Goal: Feedback & Contribution: Submit feedback/report problem

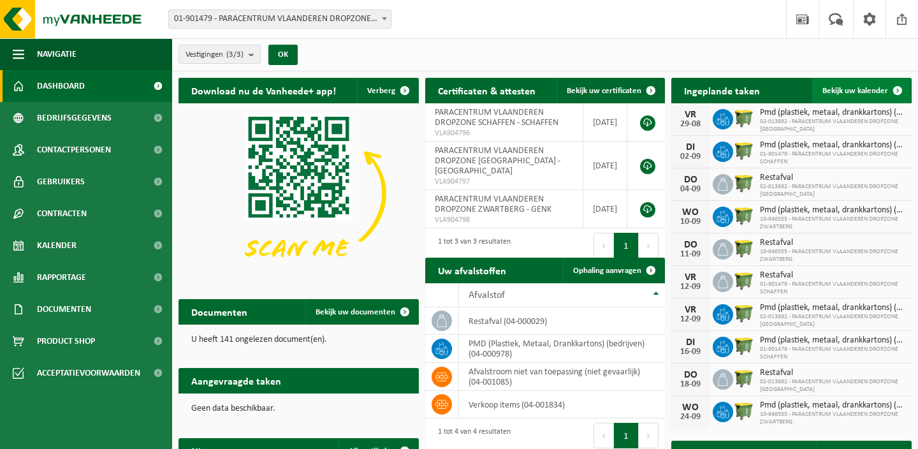
click at [848, 87] on span "Bekijk uw kalender" at bounding box center [855, 91] width 66 height 8
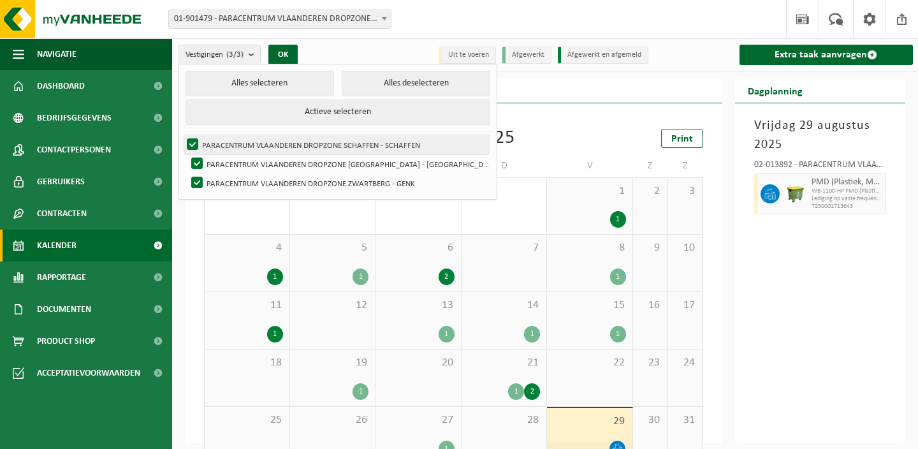
click at [241, 138] on label "PARACENTRUM VLAANDEREN DROPZONE SCHAFFEN - SCHAFFEN" at bounding box center [336, 144] width 305 height 19
click at [182, 135] on input "PARACENTRUM VLAANDEREN DROPZONE SCHAFFEN - SCHAFFEN" at bounding box center [182, 134] width 1 height 1
checkbox input "false"
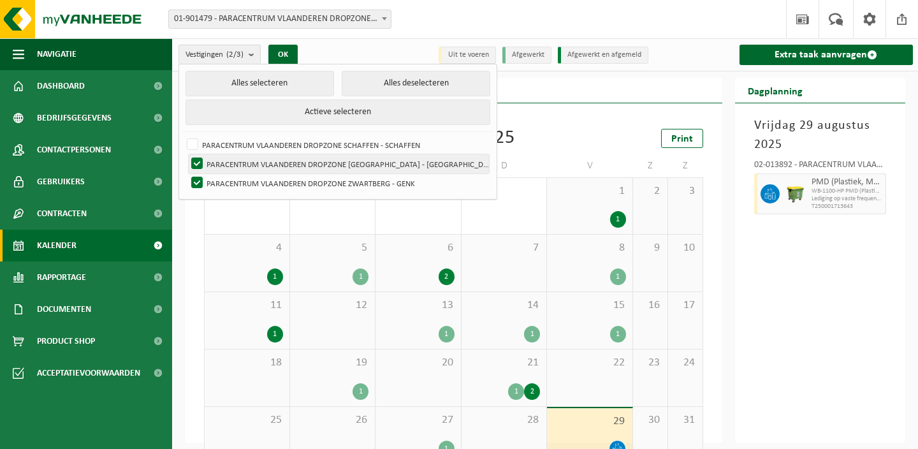
click at [241, 159] on label "PARACENTRUM VLAANDEREN DROPZONE [GEOGRAPHIC_DATA] - [GEOGRAPHIC_DATA]" at bounding box center [339, 163] width 300 height 19
click at [187, 154] on input "PARACENTRUM VLAANDEREN DROPZONE [GEOGRAPHIC_DATA] - [GEOGRAPHIC_DATA]" at bounding box center [186, 154] width 1 height 1
checkbox input "false"
click at [289, 64] on div "Alles selecteren Alles deselecteren Actieve selecteren PARACENTRUM VLAANDEREN D…" at bounding box center [337, 132] width 319 height 136
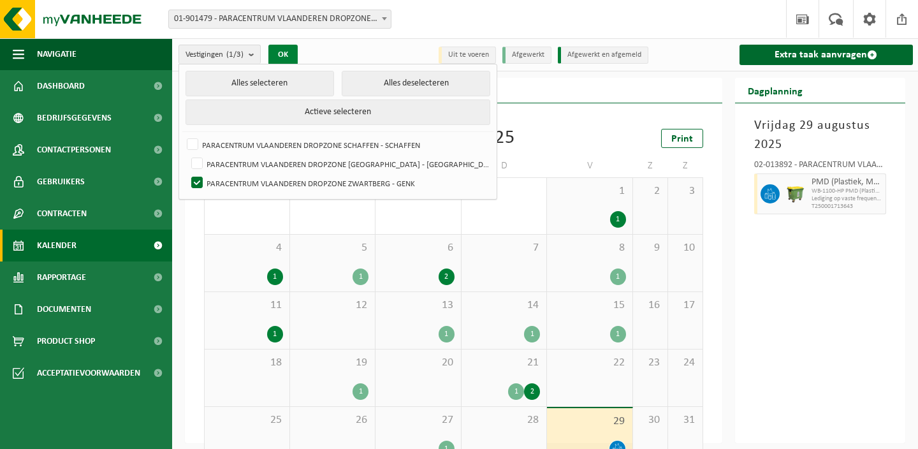
click at [289, 59] on button "OK" at bounding box center [282, 55] width 29 height 20
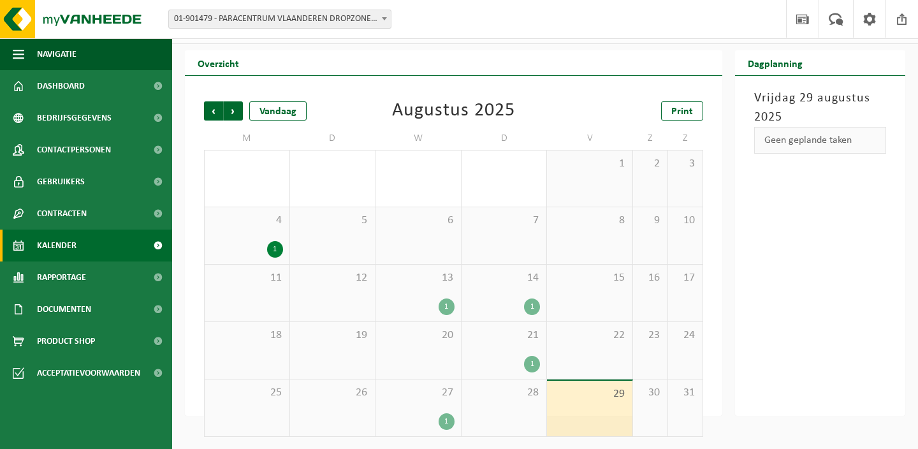
scroll to position [27, 0]
click at [434, 391] on span "27" at bounding box center [418, 393] width 73 height 14
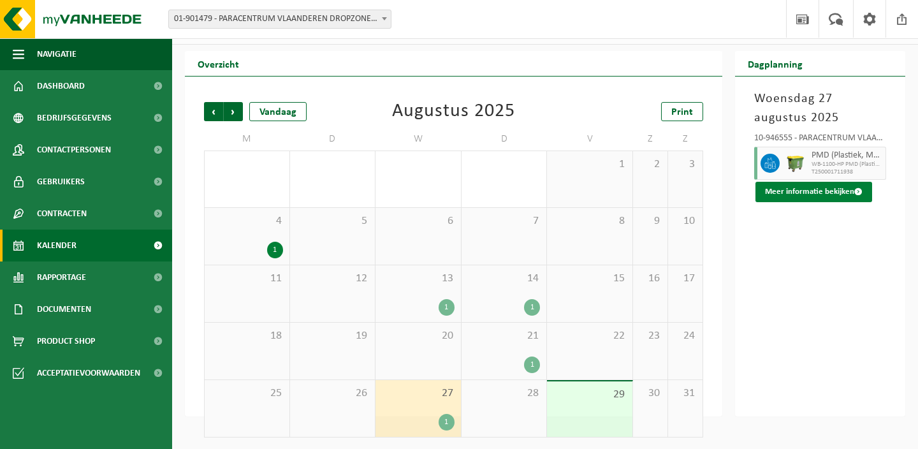
click at [854, 188] on span at bounding box center [858, 191] width 8 height 8
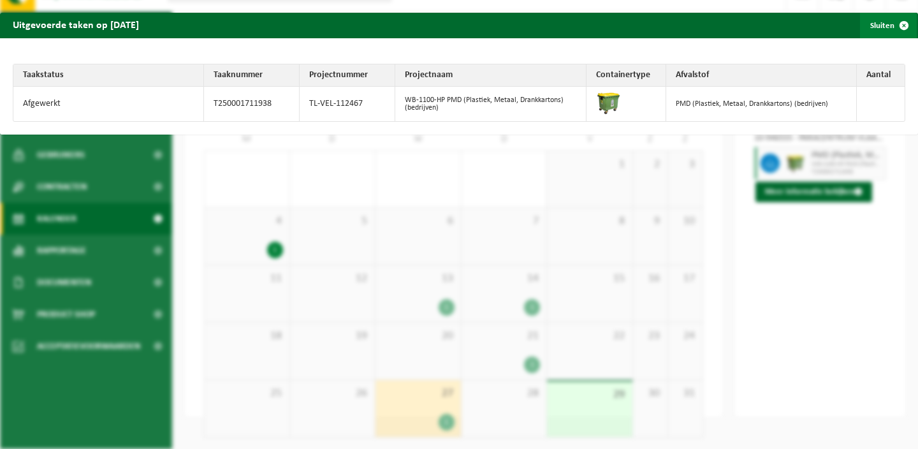
click at [902, 29] on span "button" at bounding box center [903, 25] width 25 height 25
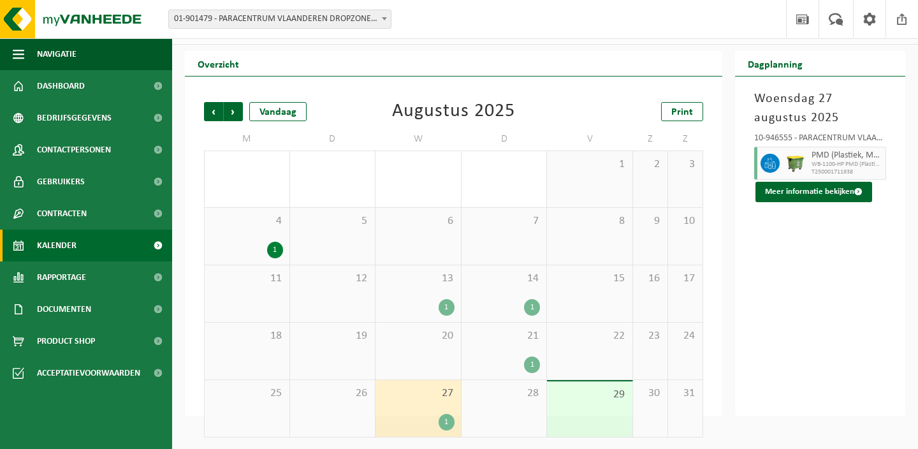
click at [529, 340] on span "21" at bounding box center [504, 336] width 73 height 14
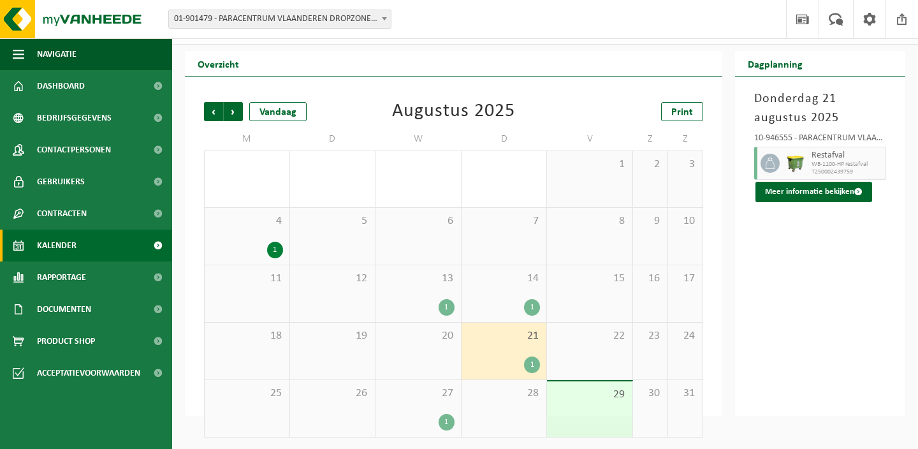
click at [233, 224] on span "4" at bounding box center [247, 221] width 72 height 14
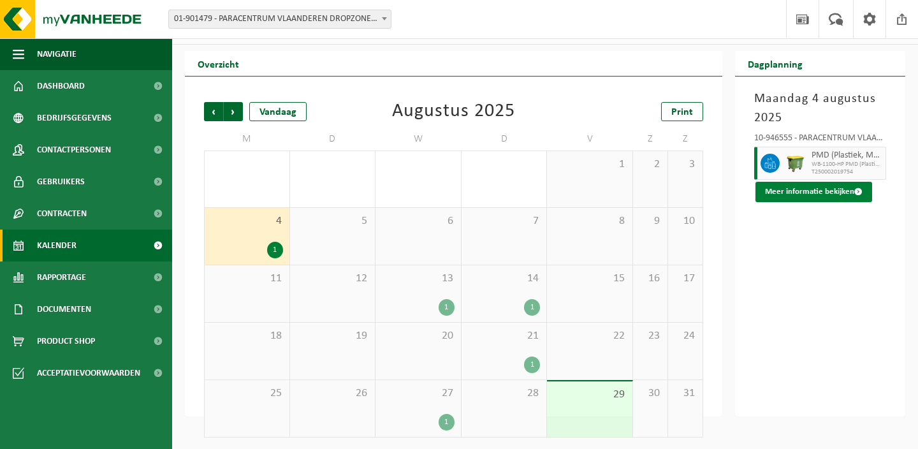
click at [828, 193] on button "Meer informatie bekijken" at bounding box center [813, 192] width 117 height 20
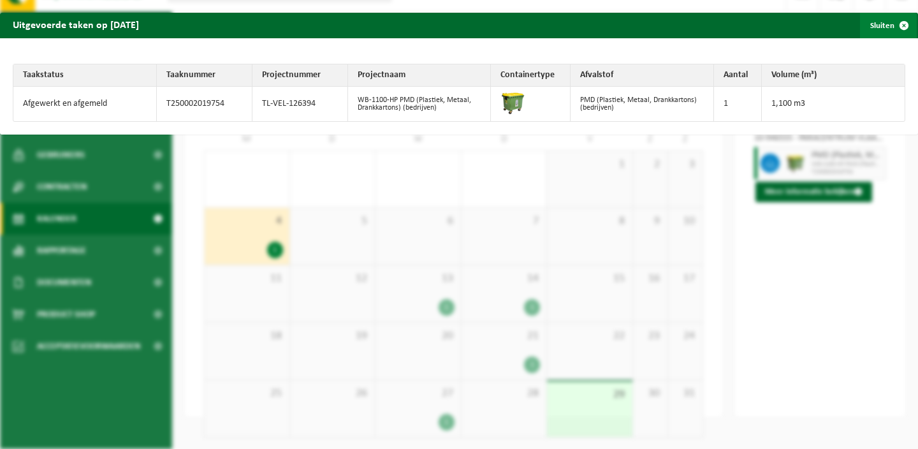
click at [905, 25] on span "button" at bounding box center [903, 25] width 25 height 25
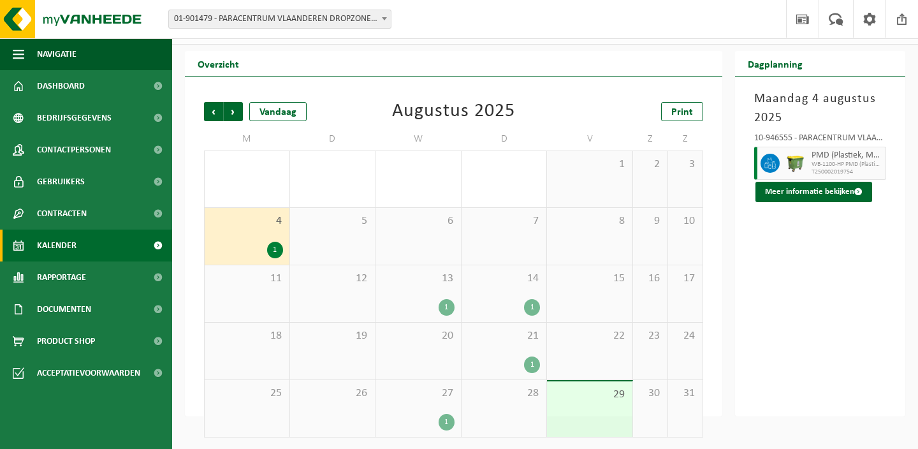
click at [394, 308] on div "1" at bounding box center [418, 307] width 73 height 17
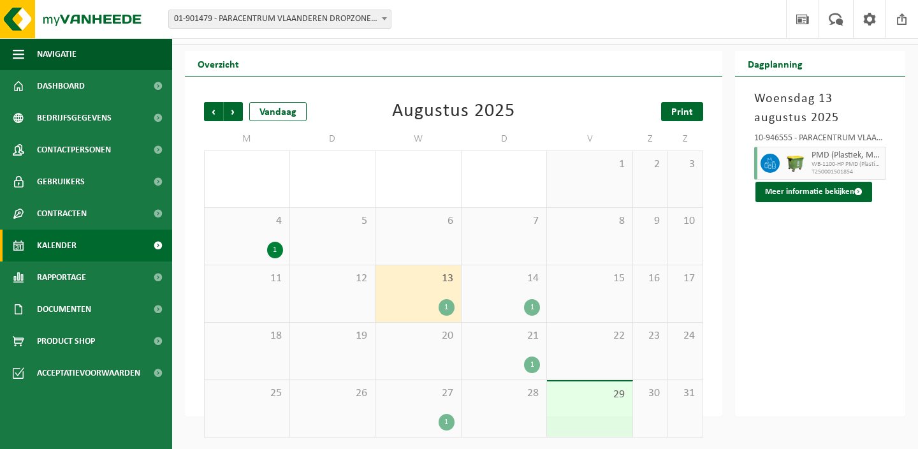
click at [678, 104] on link "Print" at bounding box center [682, 111] width 42 height 19
click at [393, 296] on div "13 1" at bounding box center [417, 293] width 85 height 57
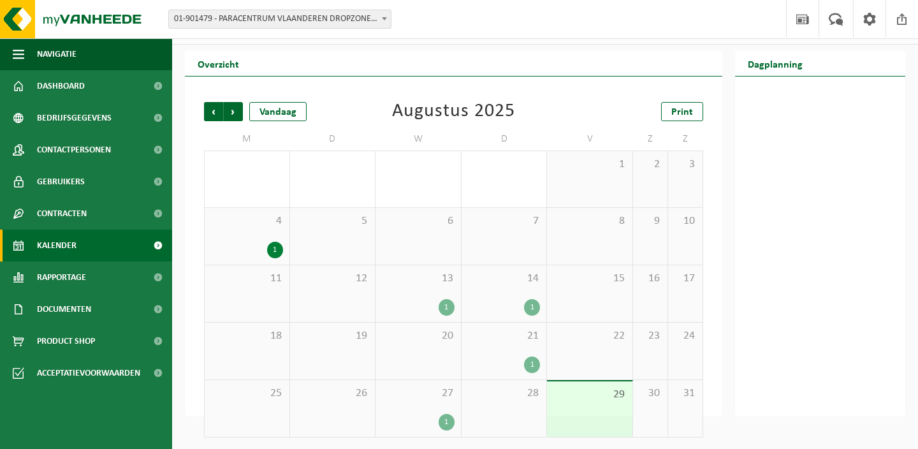
click at [413, 296] on div "13 1" at bounding box center [417, 293] width 85 height 57
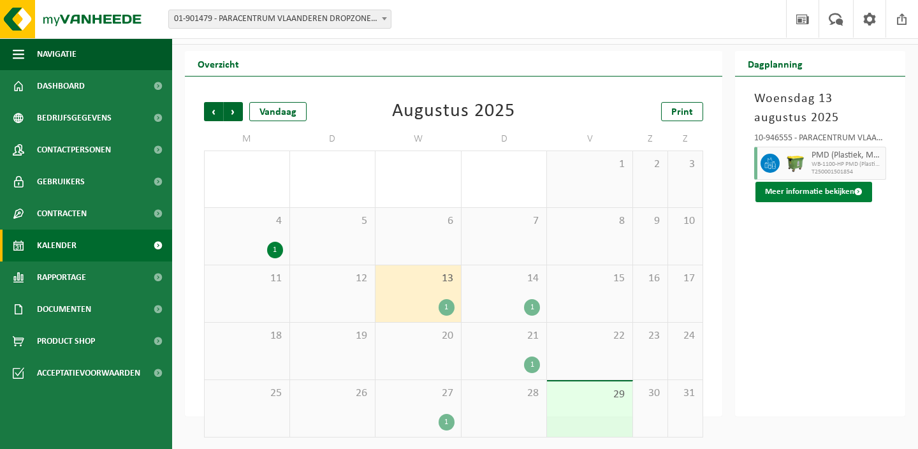
click at [832, 194] on button "Meer informatie bekijken" at bounding box center [813, 192] width 117 height 20
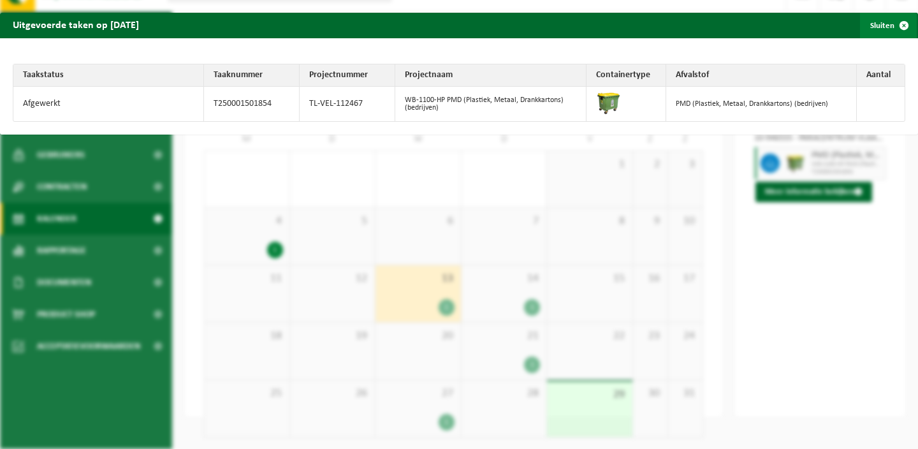
click at [905, 21] on span "button" at bounding box center [903, 25] width 25 height 25
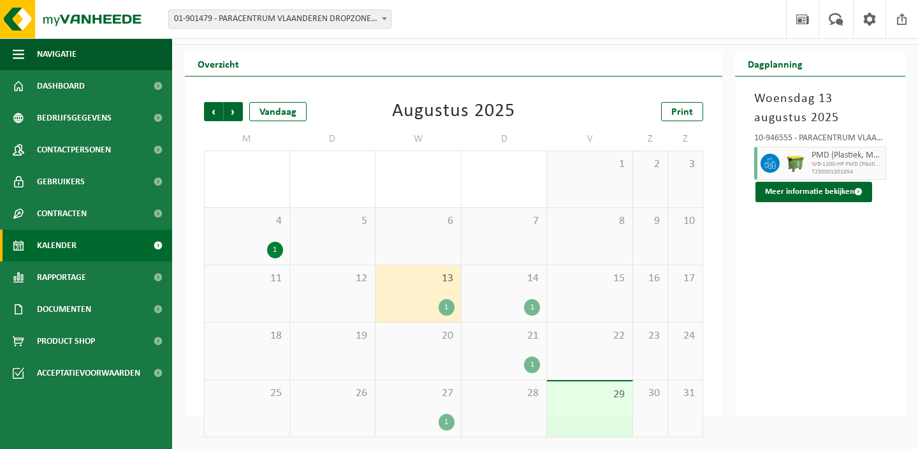
click at [508, 263] on td "7" at bounding box center [504, 236] width 86 height 57
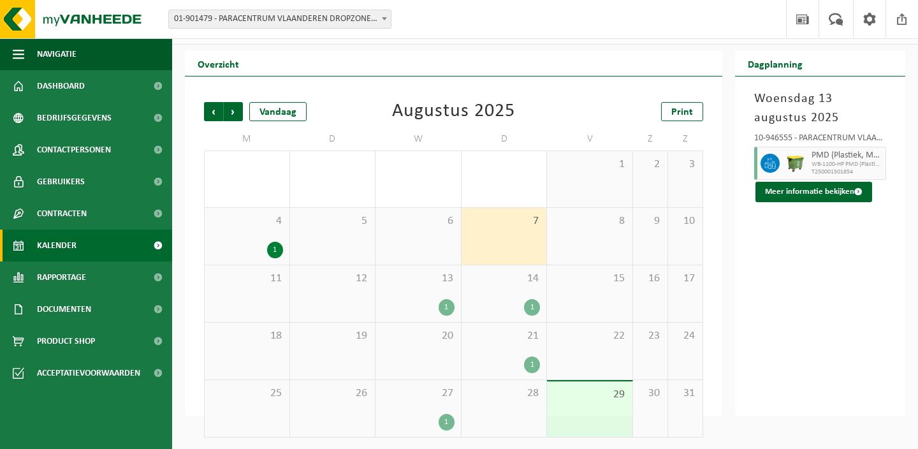
click at [506, 278] on span "14" at bounding box center [504, 278] width 73 height 14
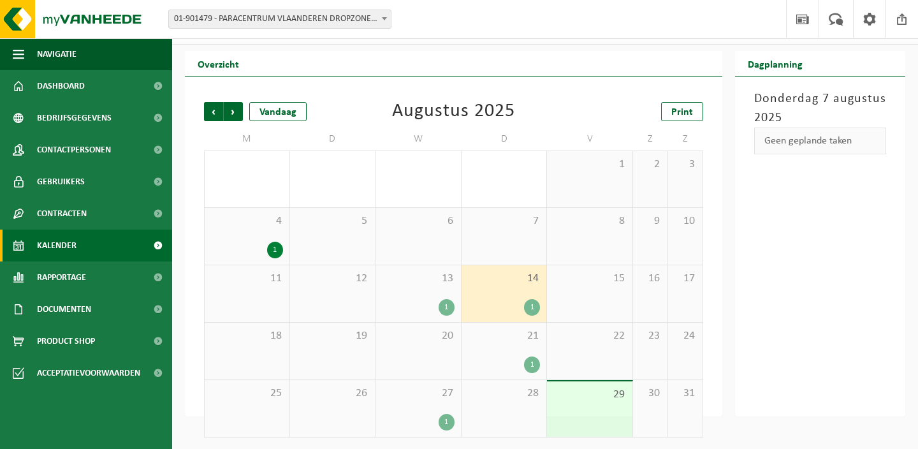
click at [506, 277] on span "14" at bounding box center [504, 278] width 73 height 14
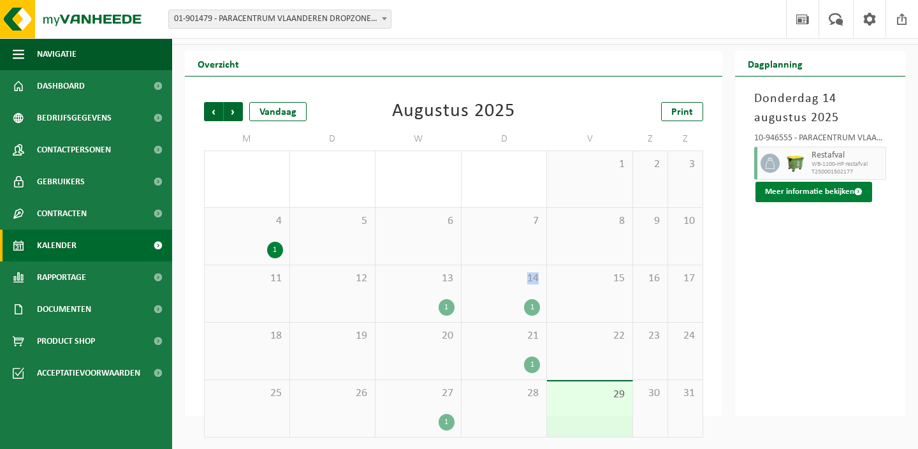
click at [788, 191] on button "Meer informatie bekijken" at bounding box center [813, 192] width 117 height 20
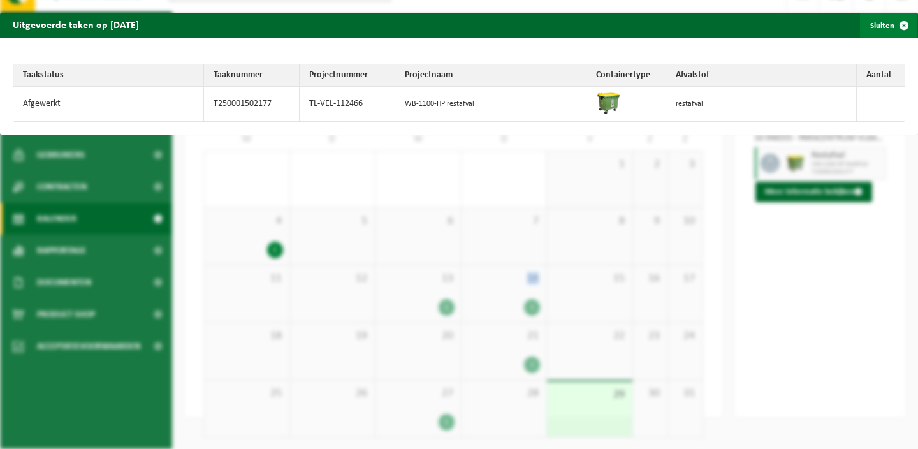
click at [905, 23] on span "button" at bounding box center [903, 25] width 25 height 25
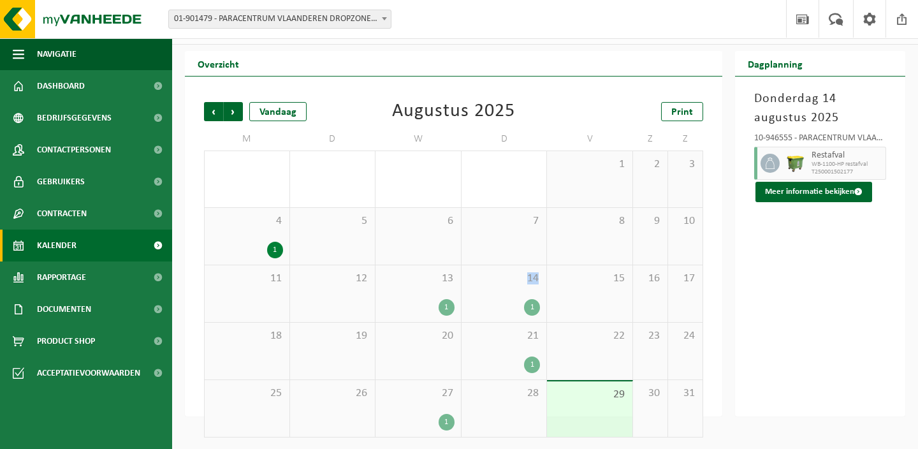
click at [501, 344] on div "21 1" at bounding box center [503, 350] width 85 height 57
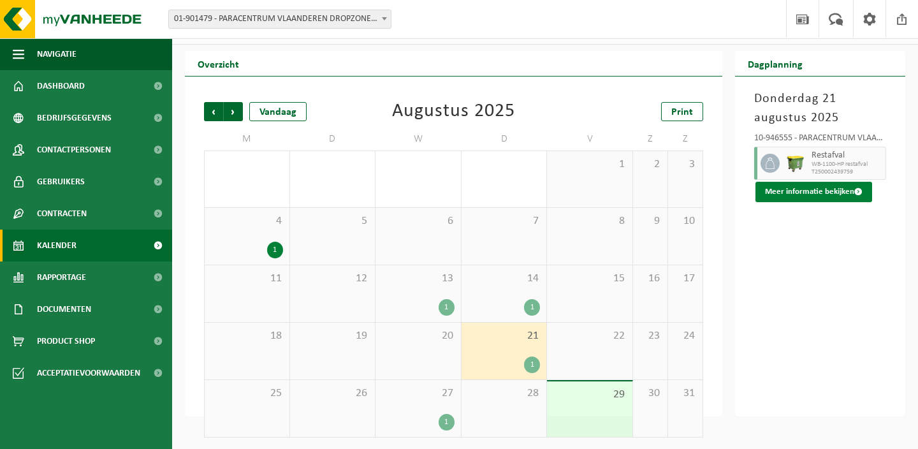
click at [785, 188] on button "Meer informatie bekijken" at bounding box center [813, 192] width 117 height 20
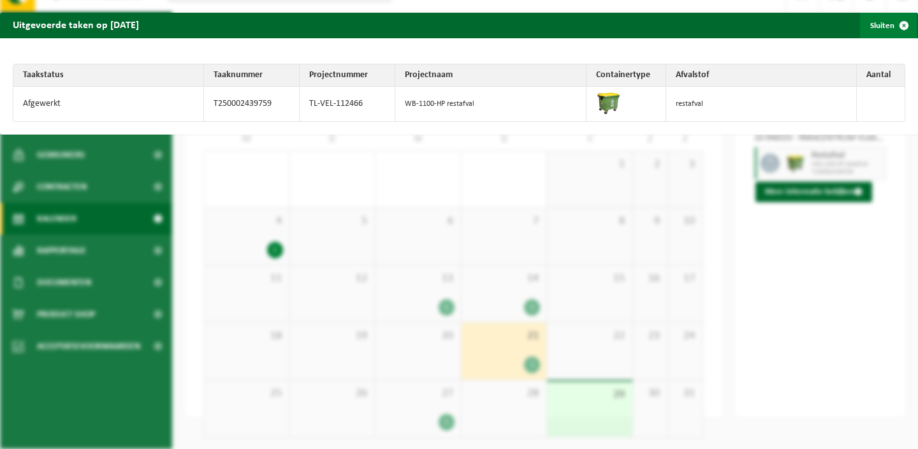
click at [901, 26] on span "button" at bounding box center [903, 25] width 25 height 25
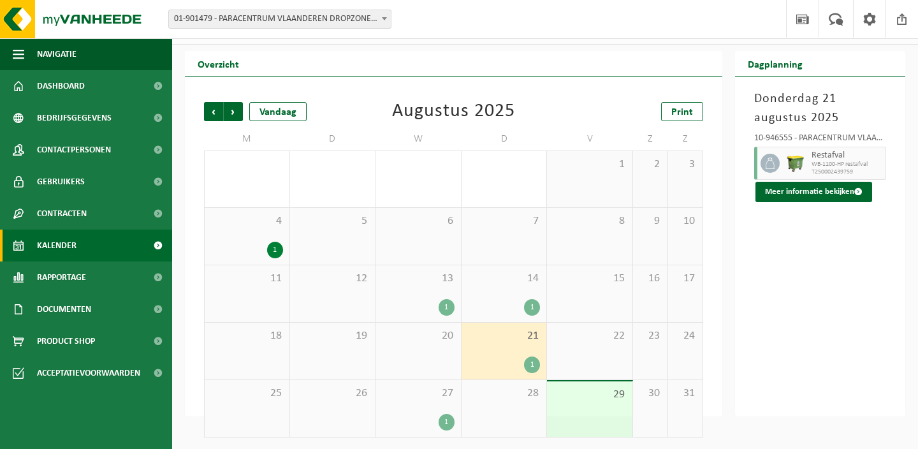
click at [419, 401] on div "27 1" at bounding box center [417, 408] width 85 height 57
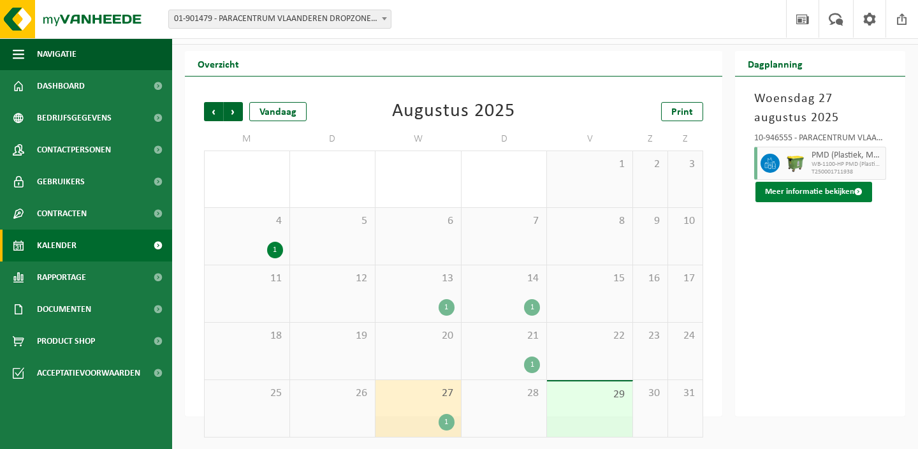
click at [846, 185] on button "Meer informatie bekijken" at bounding box center [813, 192] width 117 height 20
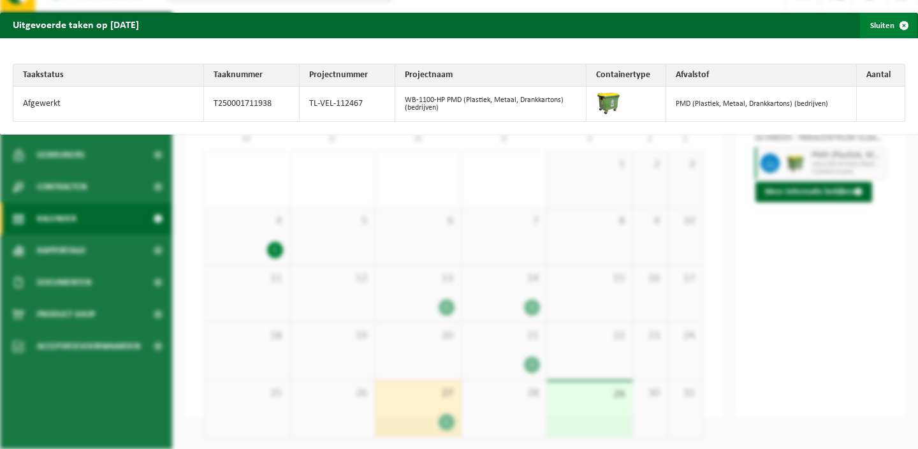
click at [901, 27] on span "button" at bounding box center [903, 25] width 25 height 25
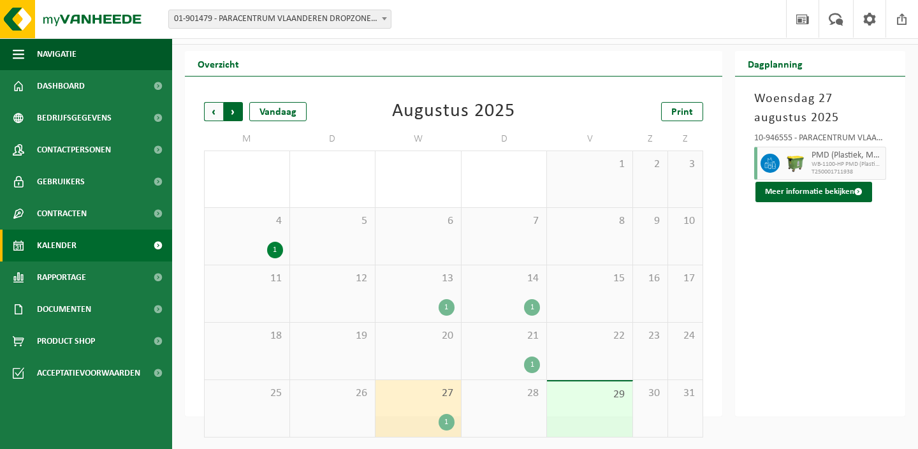
click at [219, 112] on span "Vorige" at bounding box center [213, 111] width 19 height 19
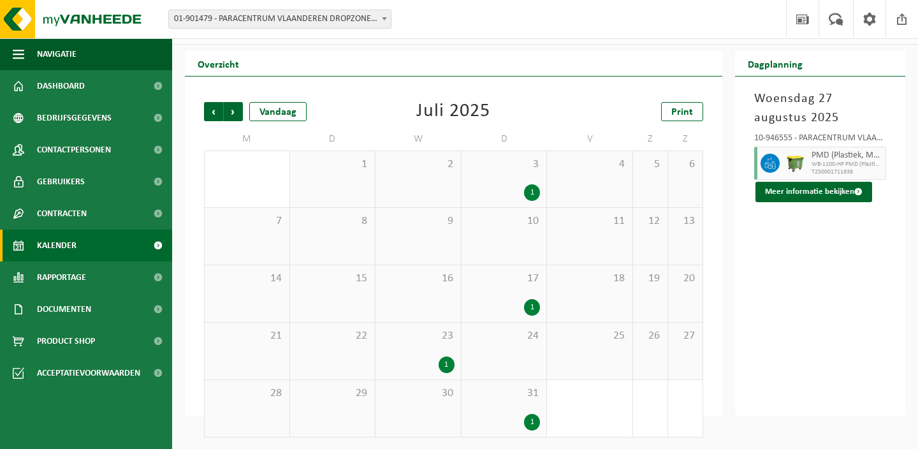
click at [499, 278] on span "17" at bounding box center [504, 278] width 73 height 14
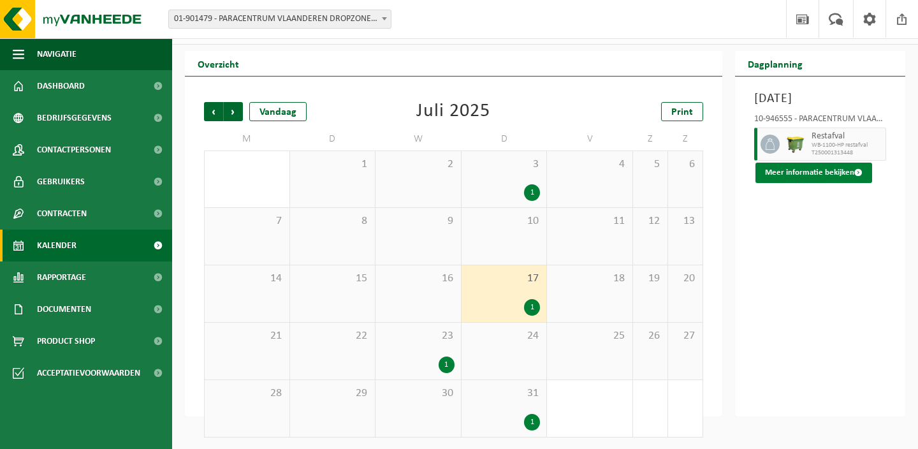
click at [829, 183] on button "Meer informatie bekijken" at bounding box center [813, 172] width 117 height 20
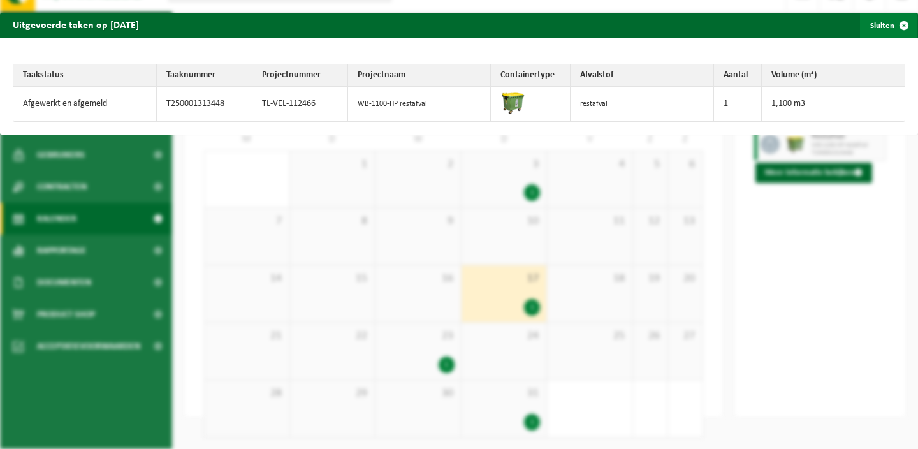
click at [903, 25] on span "button" at bounding box center [903, 25] width 25 height 25
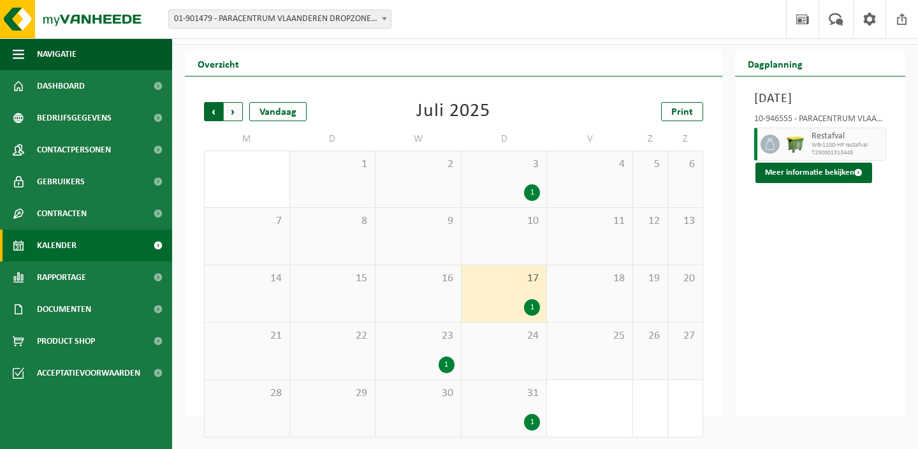
click at [239, 113] on span "Volgende" at bounding box center [233, 111] width 19 height 19
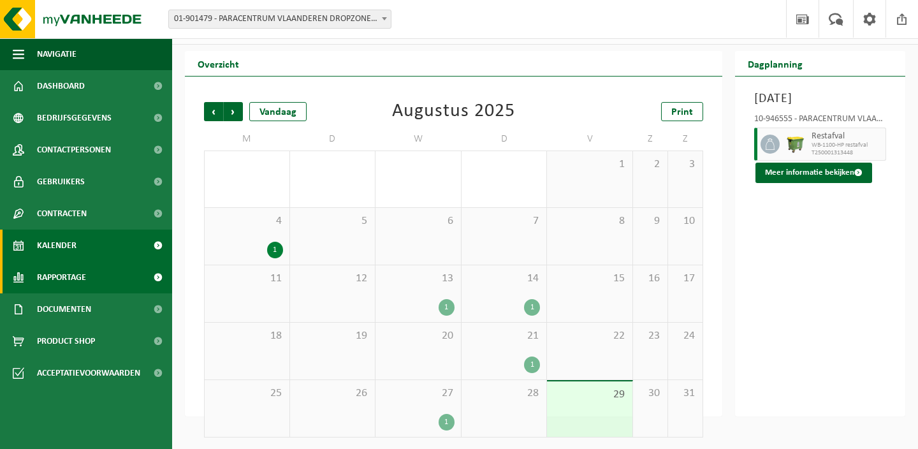
click at [76, 274] on span "Rapportage" at bounding box center [61, 277] width 49 height 32
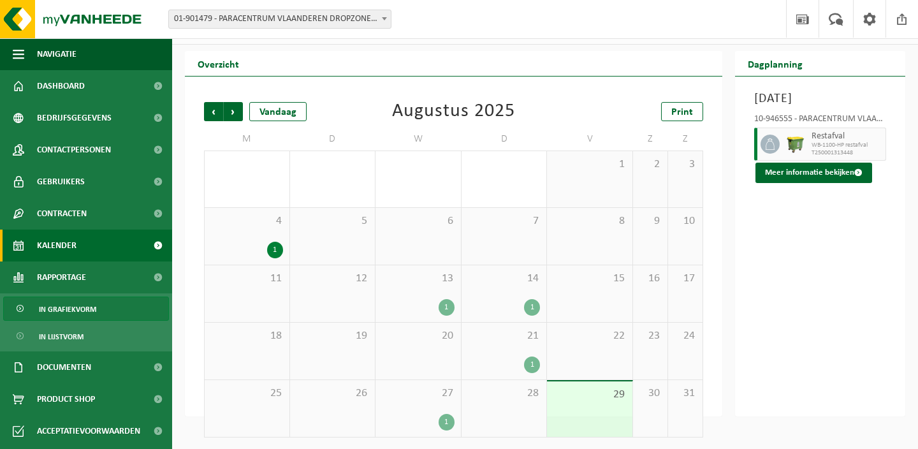
click at [65, 306] on span "In grafiekvorm" at bounding box center [67, 309] width 57 height 24
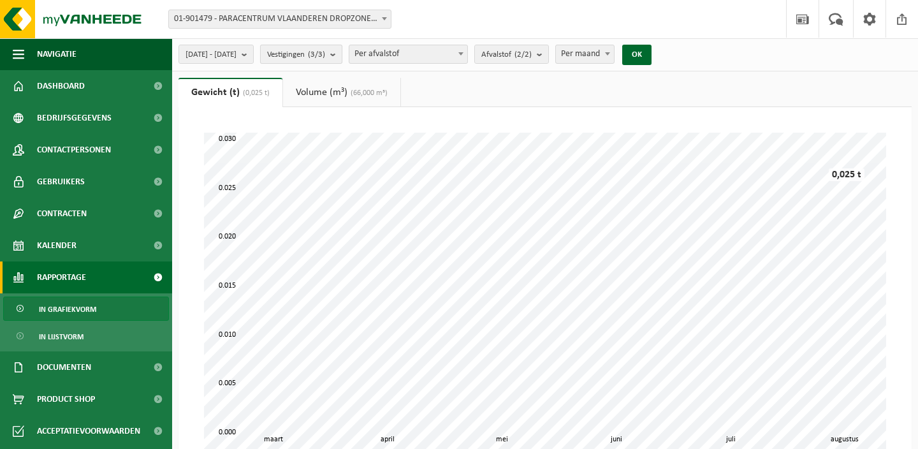
click at [325, 52] on count "(3/3)" at bounding box center [316, 54] width 17 height 8
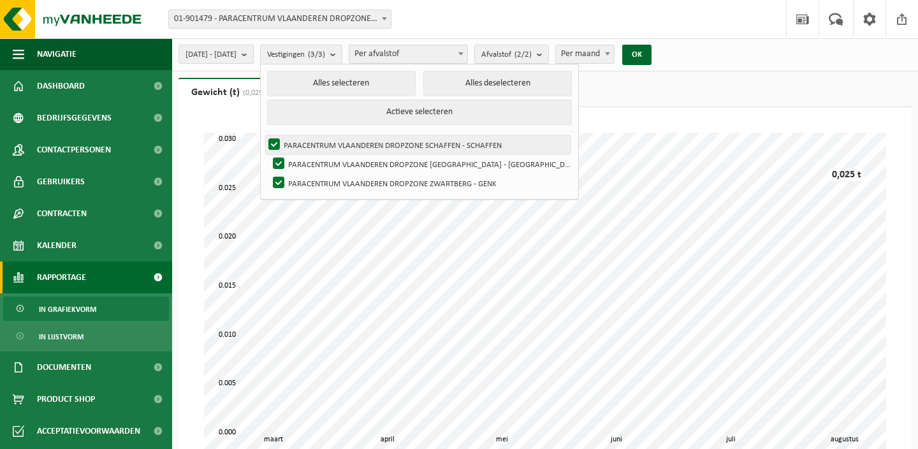
click at [362, 138] on label "PARACENTRUM VLAANDEREN DROPZONE SCHAFFEN - SCHAFFEN" at bounding box center [418, 144] width 305 height 19
click at [264, 135] on input "PARACENTRUM VLAANDEREN DROPZONE SCHAFFEN - SCHAFFEN" at bounding box center [263, 134] width 1 height 1
checkbox input "false"
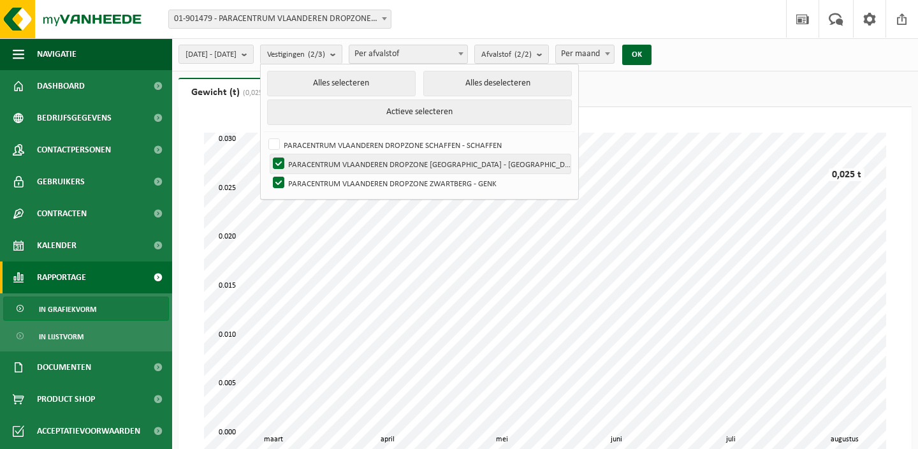
click at [362, 154] on label "PARACENTRUM VLAANDEREN DROPZONE [GEOGRAPHIC_DATA] - [GEOGRAPHIC_DATA]" at bounding box center [420, 163] width 300 height 19
click at [268, 154] on input "PARACENTRUM VLAANDEREN DROPZONE [GEOGRAPHIC_DATA] - [GEOGRAPHIC_DATA]" at bounding box center [268, 154] width 1 height 1
checkbox input "false"
click at [601, 110] on div "Even geduld. Door de grote hoeveelheid gegevens duurt het laden even. april mei…" at bounding box center [544, 314] width 733 height 414
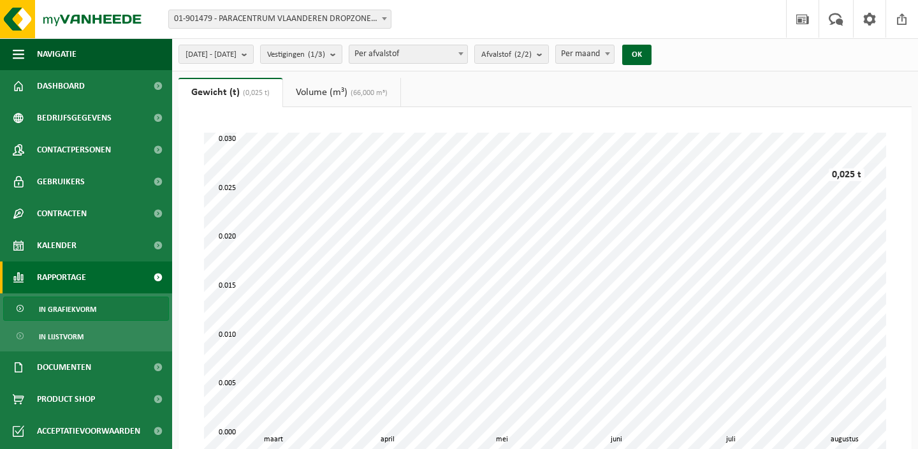
click at [355, 87] on link "Volume (m³) (66,000 m³)" at bounding box center [341, 92] width 117 height 29
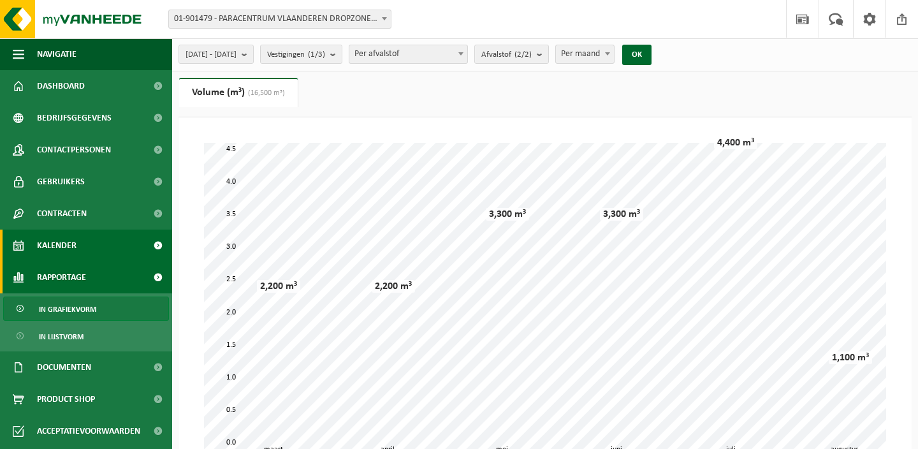
click at [51, 248] on span "Kalender" at bounding box center [57, 245] width 40 height 32
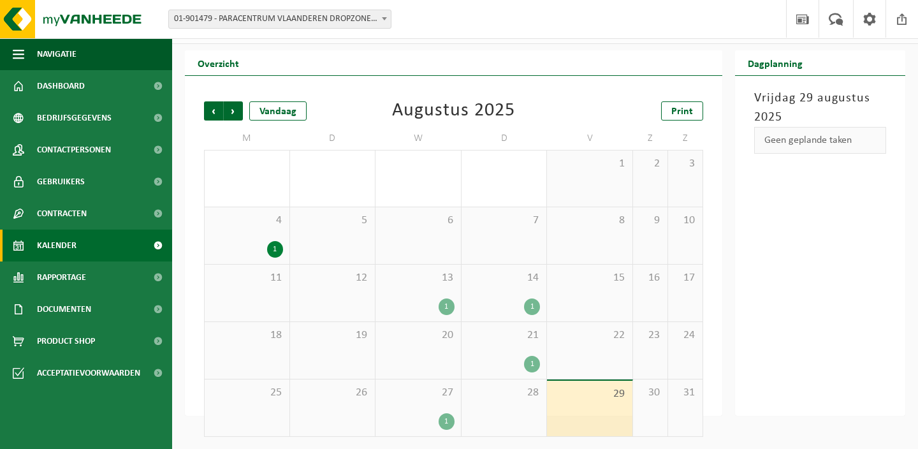
scroll to position [27, 0]
click at [424, 284] on div "13 1" at bounding box center [417, 293] width 85 height 57
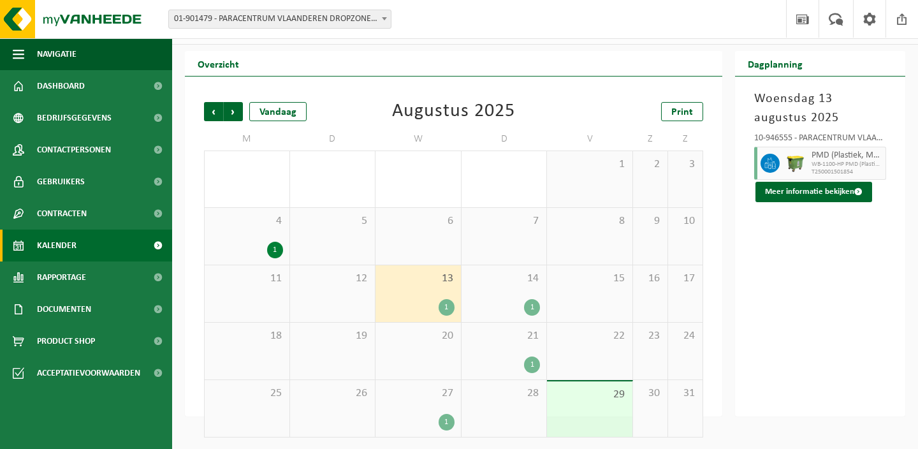
click at [505, 277] on span "14" at bounding box center [504, 278] width 73 height 14
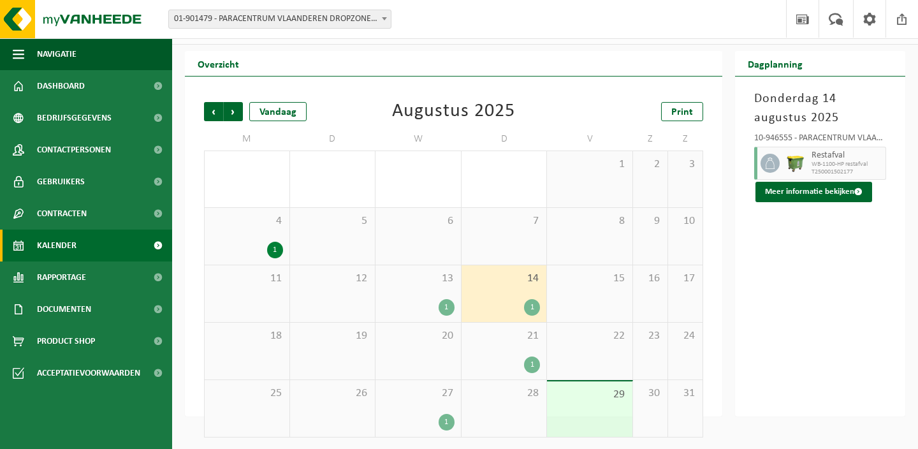
click at [496, 342] on div "21 1" at bounding box center [503, 350] width 85 height 57
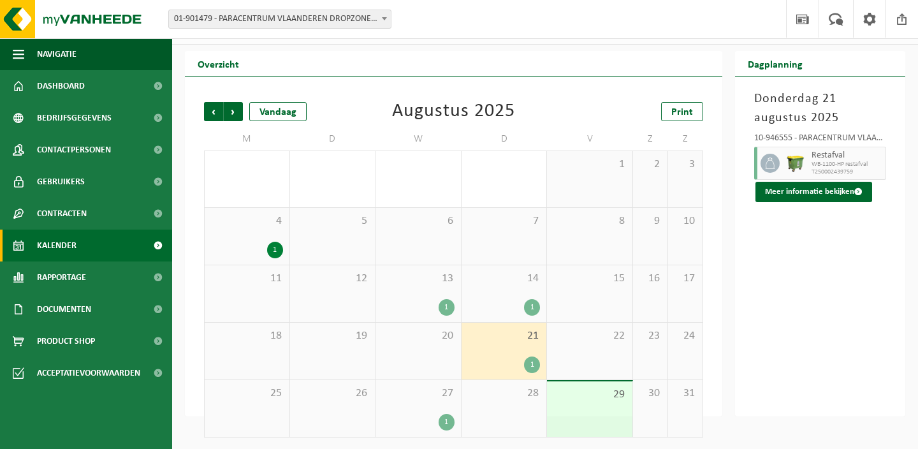
click at [417, 392] on span "27" at bounding box center [418, 393] width 73 height 14
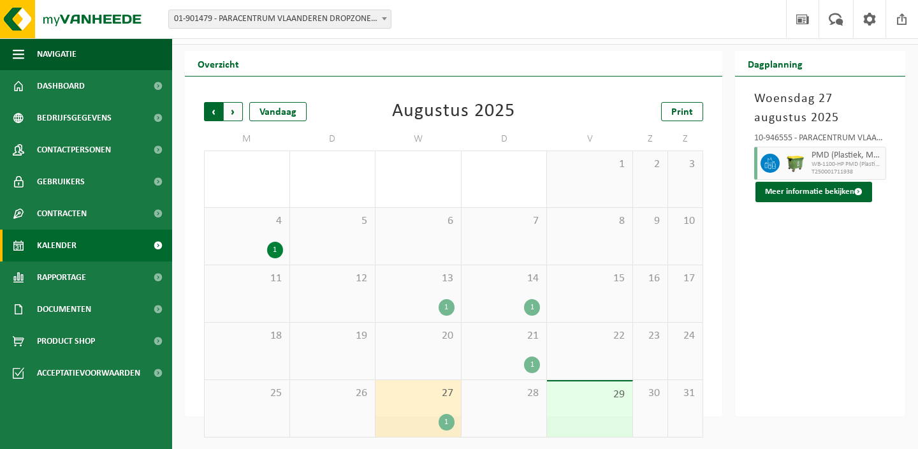
click at [238, 115] on span "Volgende" at bounding box center [233, 111] width 19 height 19
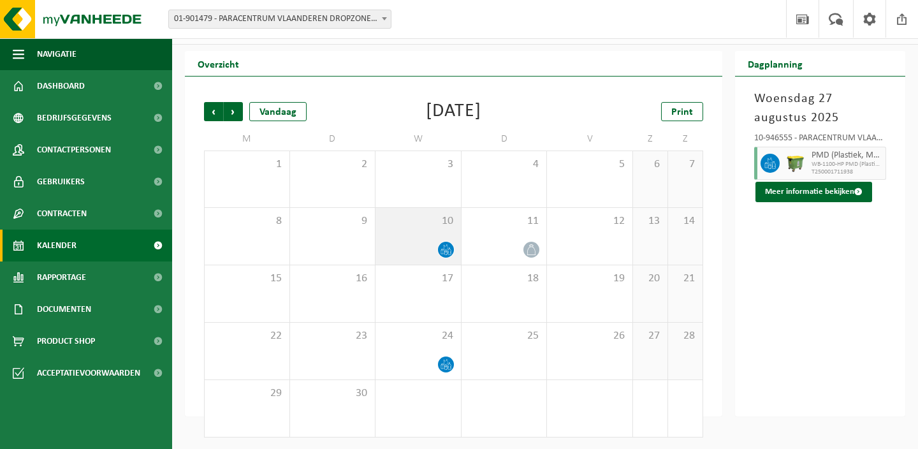
click at [436, 210] on div "10" at bounding box center [417, 236] width 85 height 57
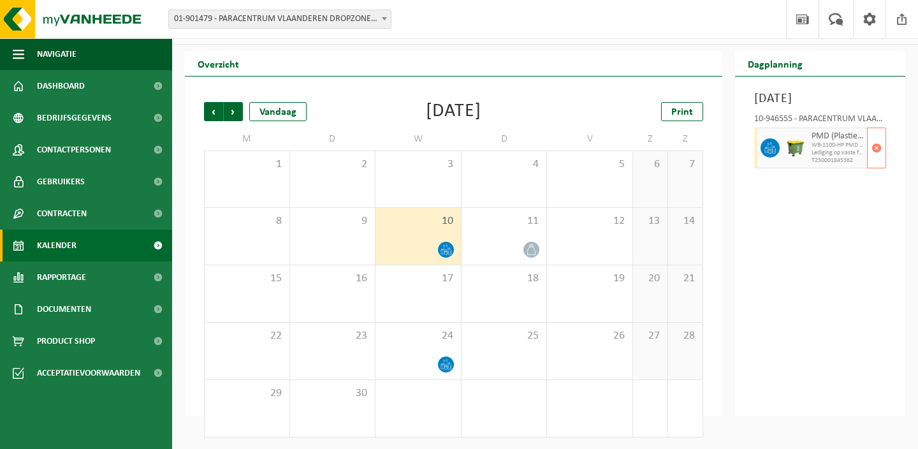
click at [834, 164] on span "T250001845362" at bounding box center [837, 161] width 53 height 8
click at [208, 106] on span "Vorige" at bounding box center [213, 111] width 19 height 19
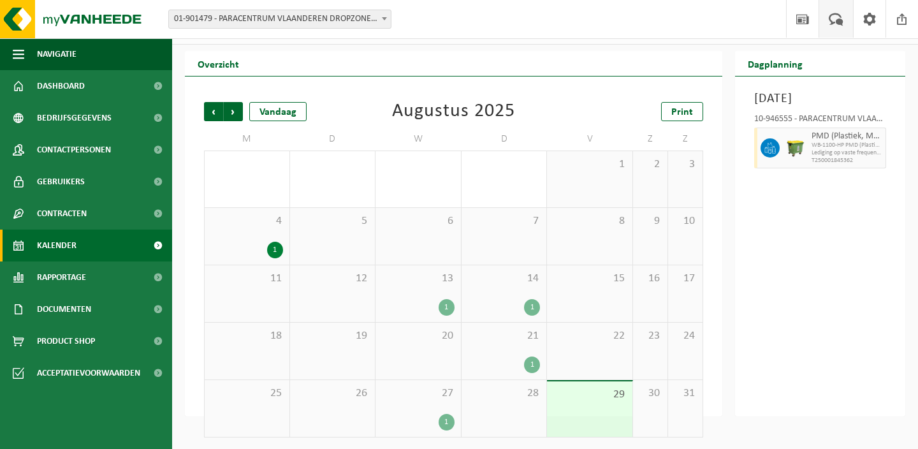
click at [836, 20] on span at bounding box center [835, 19] width 21 height 38
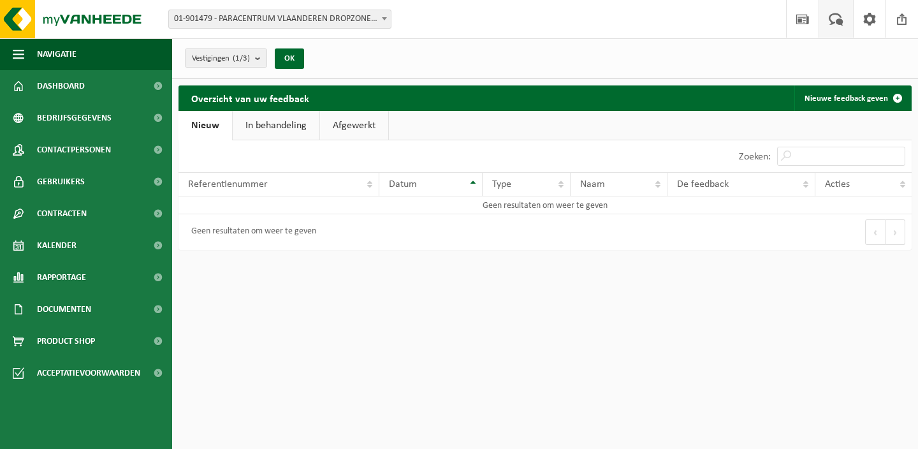
click at [270, 124] on link "In behandeling" at bounding box center [276, 125] width 87 height 29
click at [365, 124] on link "Afgewerkt" at bounding box center [356, 125] width 68 height 29
click at [213, 129] on link "Nieuw" at bounding box center [204, 125] width 52 height 29
click at [864, 103] on link "Nieuwe feedback geven" at bounding box center [852, 97] width 116 height 25
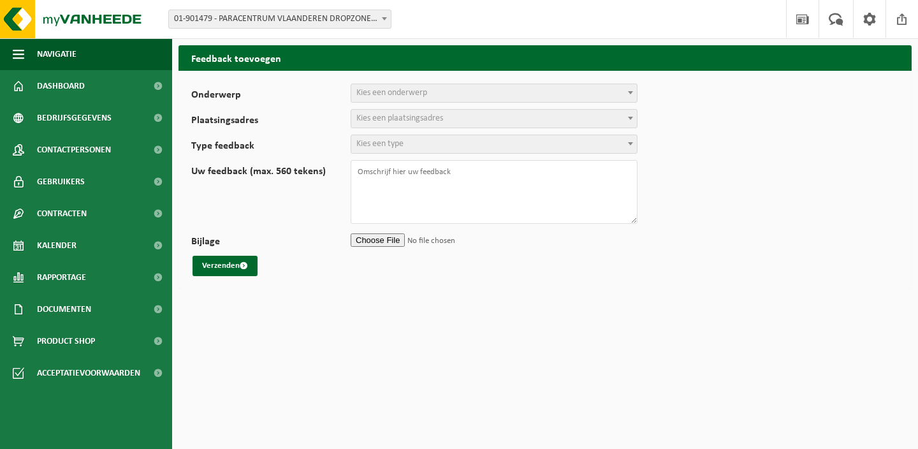
select select
click at [422, 94] on span "Kies een onderwerp" at bounding box center [391, 93] width 71 height 10
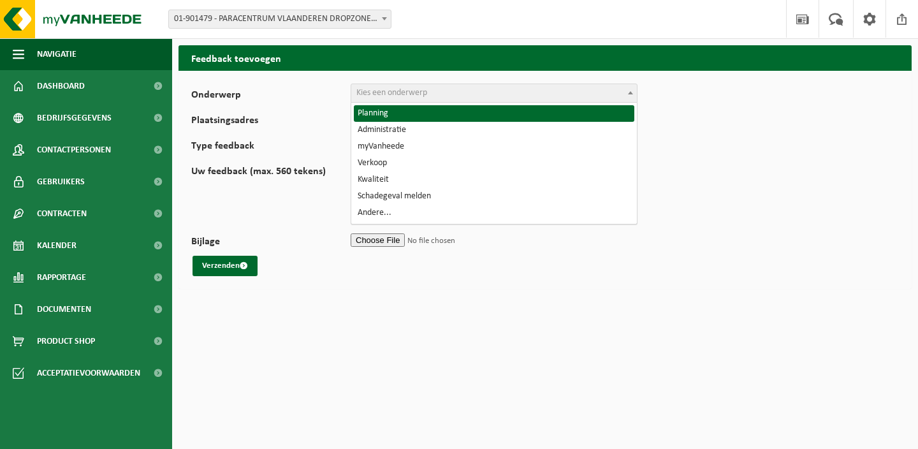
select select "1"
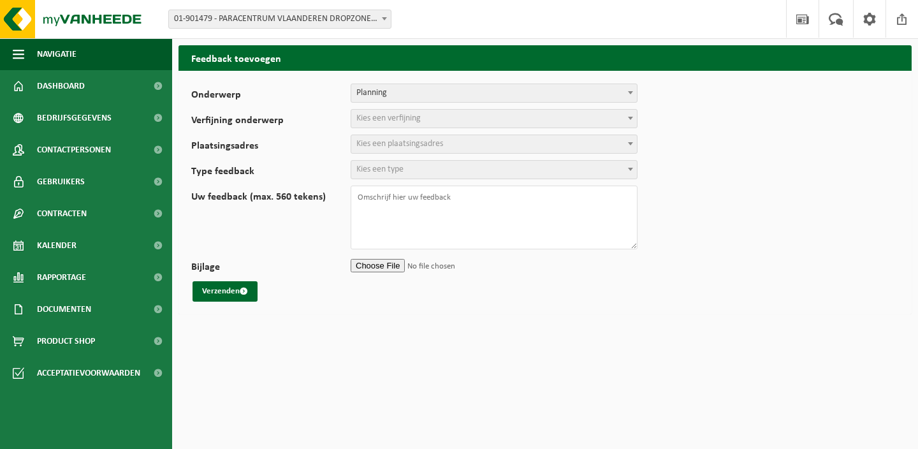
click at [387, 119] on span "Kies een verfijning" at bounding box center [388, 118] width 64 height 10
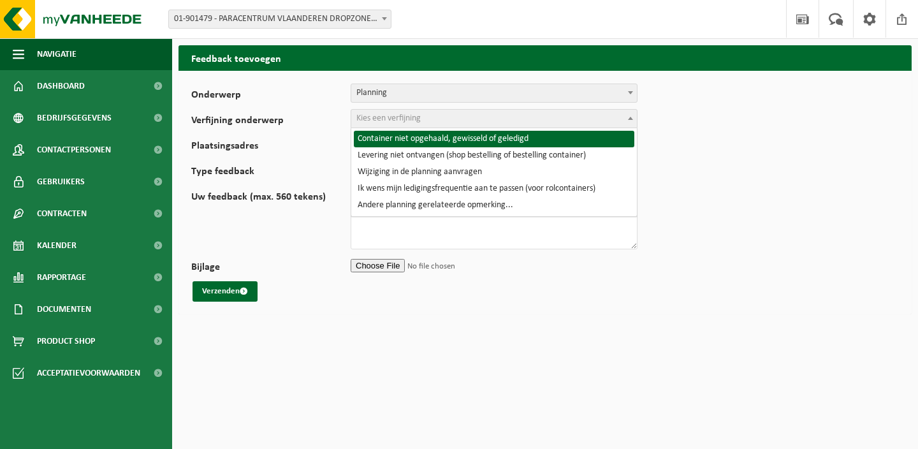
select select "2"
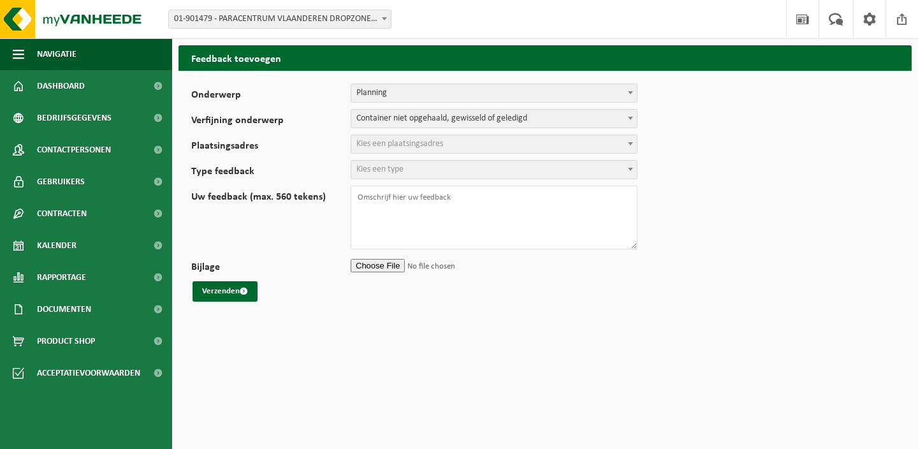
click at [384, 143] on span "Kies een plaatsingsadres" at bounding box center [399, 144] width 87 height 10
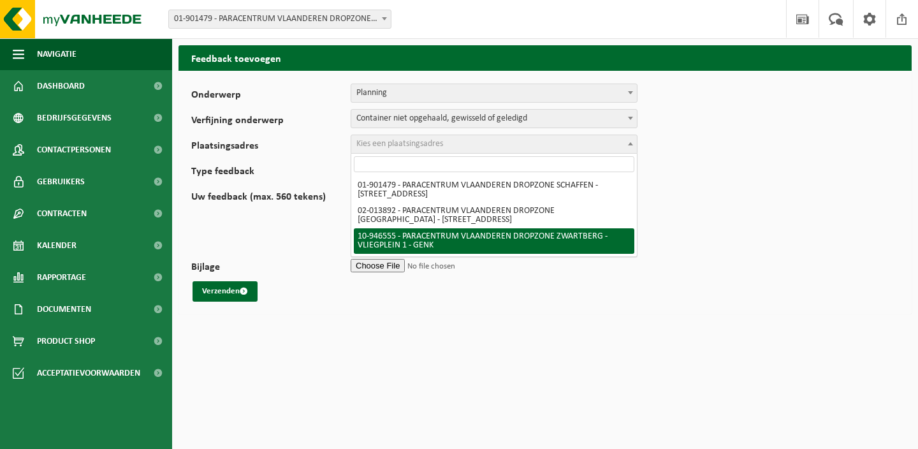
select select "142146"
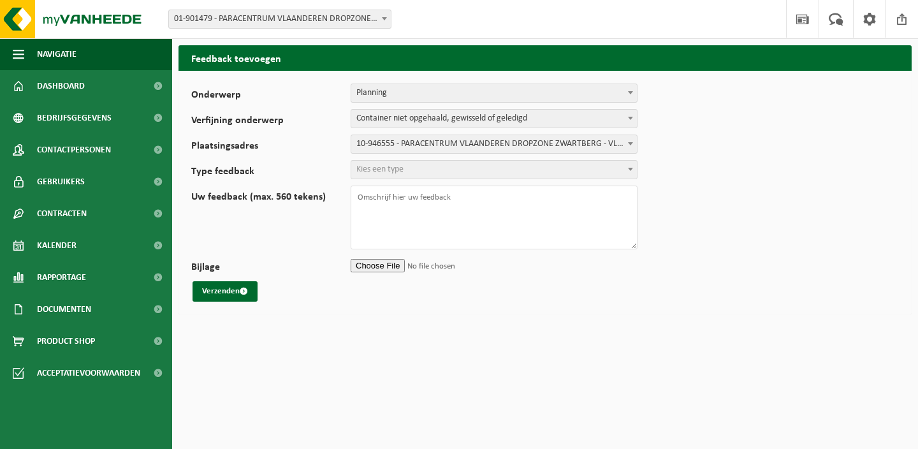
click at [385, 171] on span "Kies een type" at bounding box center [379, 169] width 47 height 10
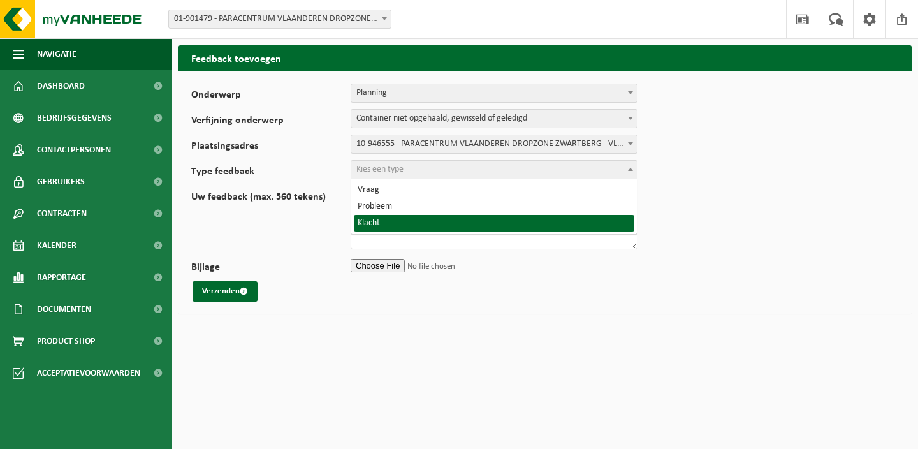
select select "COM"
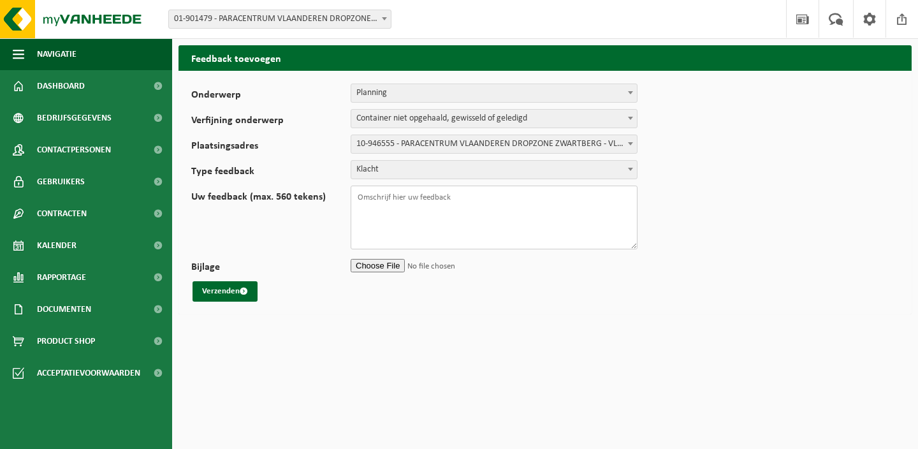
click at [375, 198] on textarea "Uw feedback (max. 560 tekens)" at bounding box center [493, 217] width 287 height 64
drag, startPoint x: 508, startPoint y: 215, endPoint x: 352, endPoint y: 212, distance: 156.2
click at [352, 212] on textarea "Beste, Kan u mij bevestigen dat de ledigingen van" at bounding box center [493, 217] width 287 height 64
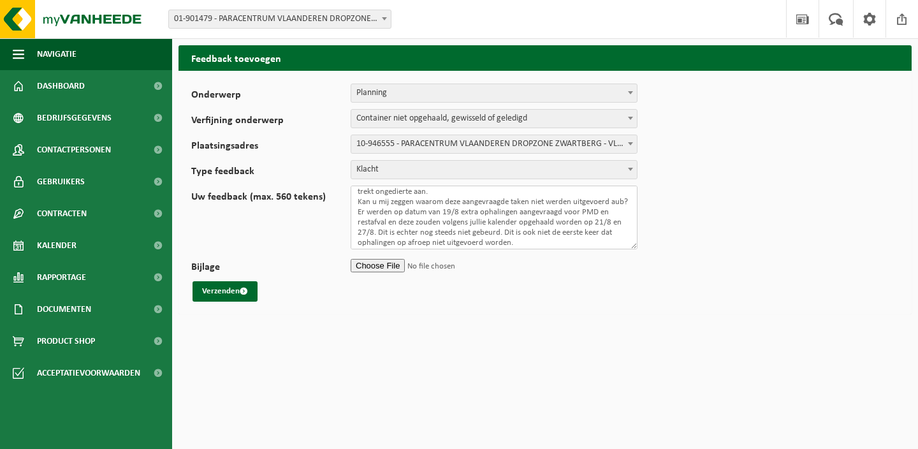
scroll to position [56, 0]
drag, startPoint x: 428, startPoint y: 238, endPoint x: 356, endPoint y: 239, distance: 72.0
click at [356, 239] on textarea "Beste, Volgens mij zijn de ledigingen van 13/8, 14/8, 21/8 en 27/8 niet uitgevo…" at bounding box center [493, 217] width 287 height 64
type textarea "Beste, Volgens mij zijn de ledigingen van 13/8, 14/8, 21/8 en 27/8 niet uitgevo…"
click at [392, 265] on input "Bijlage" at bounding box center [493, 265] width 287 height 19
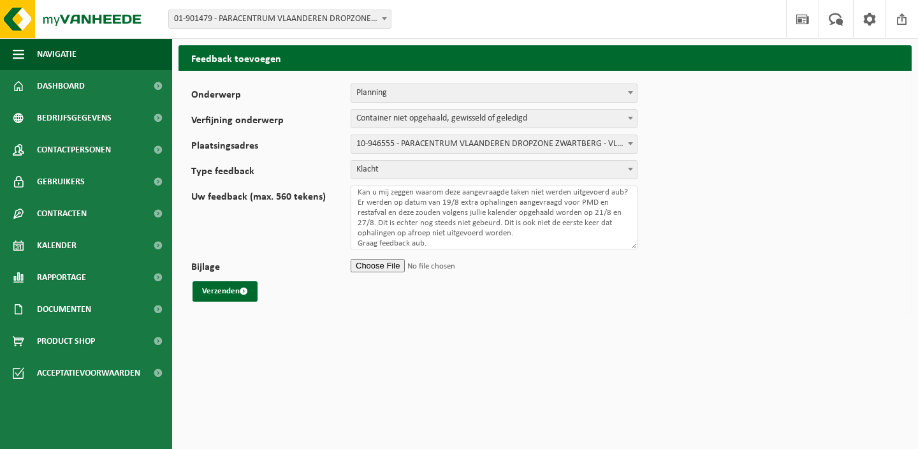
type input "C:\fakepath\530528336_1011728394253315_2346278121156119859_n.jpg"
click at [229, 290] on button "Verzenden" at bounding box center [224, 291] width 65 height 20
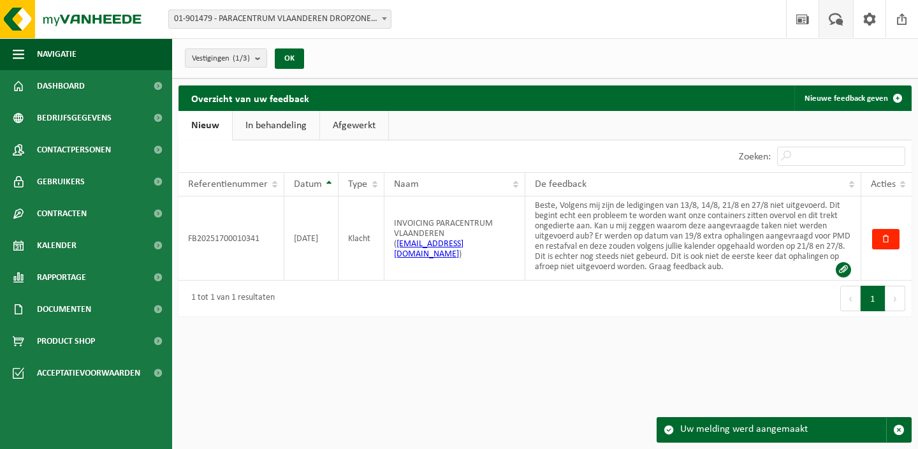
click at [271, 124] on link "In behandeling" at bounding box center [276, 125] width 87 height 29
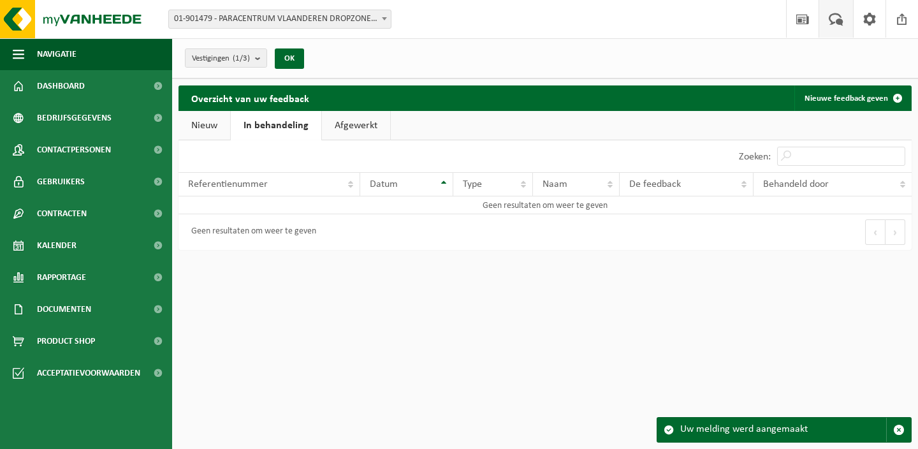
click at [213, 123] on link "Nieuw" at bounding box center [204, 125] width 52 height 29
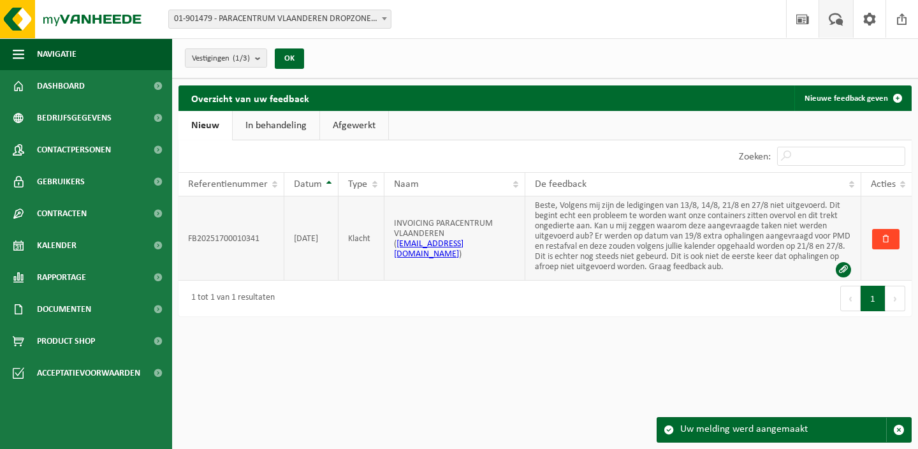
click at [886, 240] on span "button" at bounding box center [885, 238] width 8 height 8
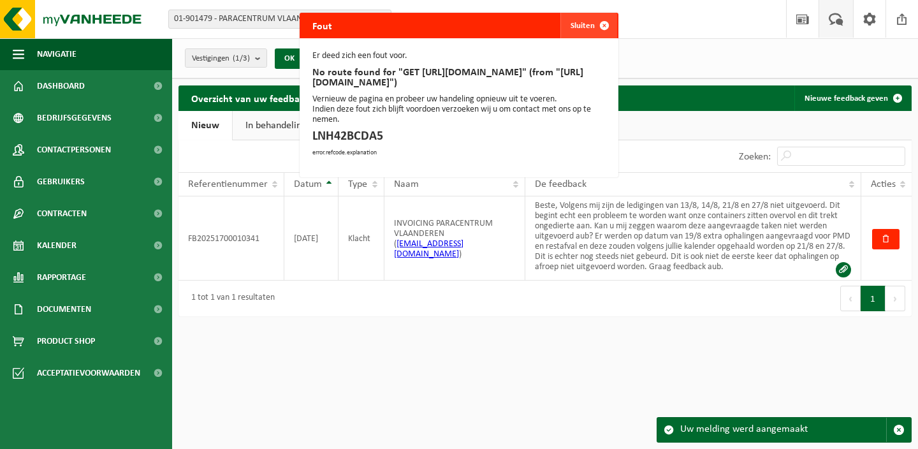
click at [593, 26] on span "button" at bounding box center [603, 25] width 25 height 25
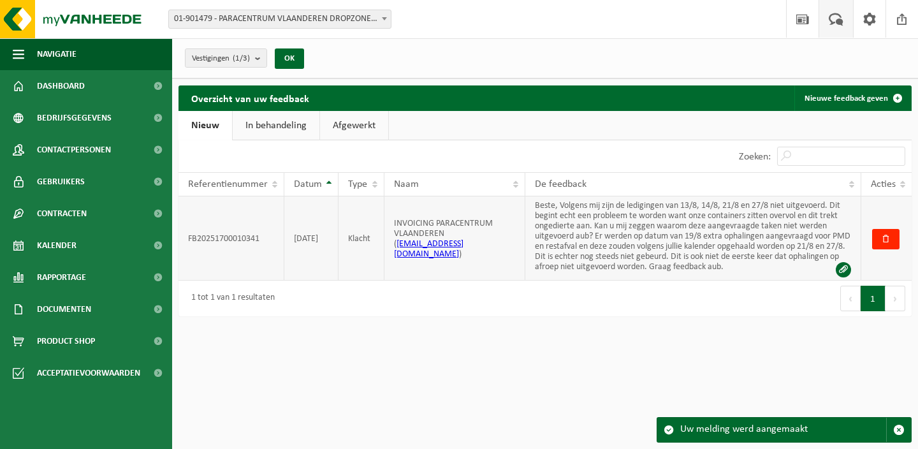
click at [782, 265] on td "Beste, Volgens mij zijn de ledigingen van 13/8, 14/8, 21/8 en 27/8 niet uitgevo…" at bounding box center [693, 238] width 336 height 84
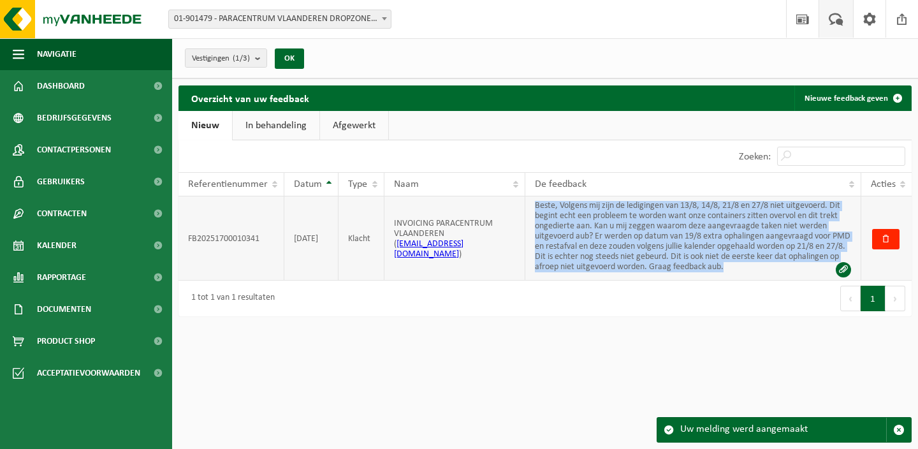
drag, startPoint x: 535, startPoint y: 201, endPoint x: 786, endPoint y: 273, distance: 261.2
click at [786, 273] on td "Beste, Volgens mij zijn de ledigingen van 13/8, 14/8, 21/8 en 27/8 niet uitgevo…" at bounding box center [693, 238] width 336 height 84
copy td "Beste, Volgens mij zijn de ledigingen van 13/8, 14/8, 21/8 en 27/8 niet uitgevo…"
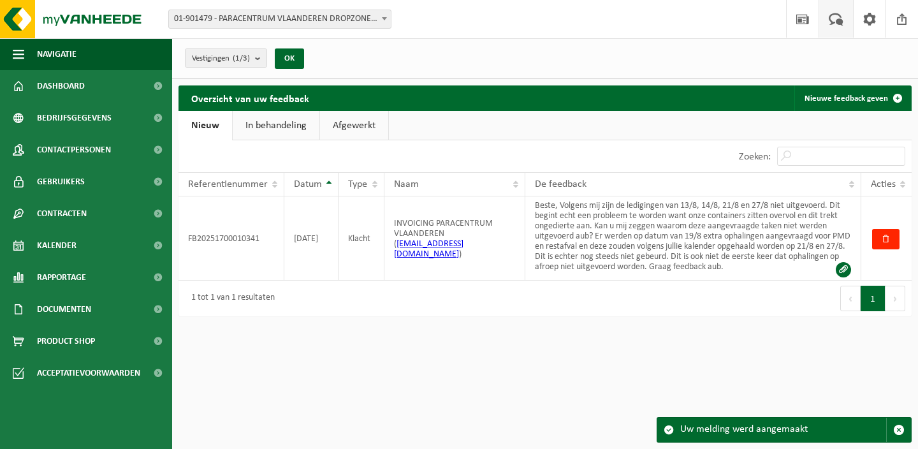
click at [554, 367] on div "Vestiging: 01-901479 - PARACENTRUM VLAANDEREN DROPZONE SCHAFFEN - SCHAFFEN 02-0…" at bounding box center [459, 224] width 918 height 449
click at [609, 373] on div "Vestiging: 01-901479 - PARACENTRUM VLAANDEREN DROPZONE SCHAFFEN - SCHAFFEN 02-0…" at bounding box center [459, 224] width 918 height 449
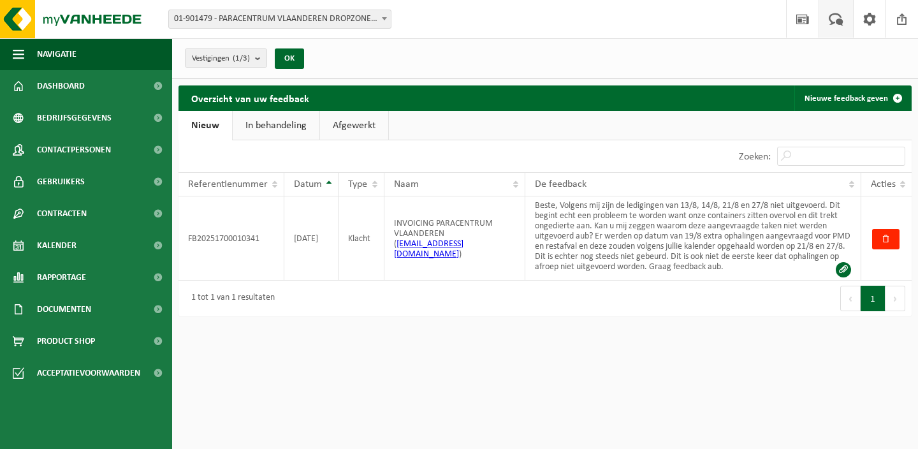
click at [268, 120] on link "In behandeling" at bounding box center [276, 125] width 87 height 29
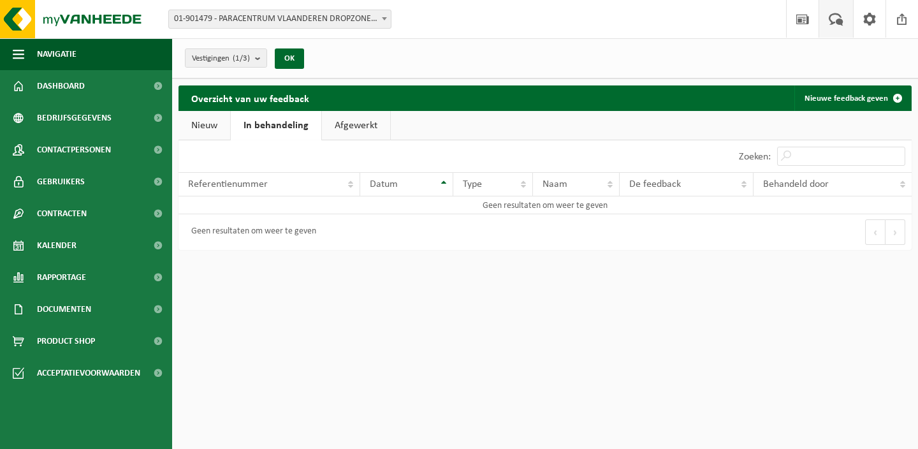
click at [344, 123] on link "Afgewerkt" at bounding box center [356, 125] width 68 height 29
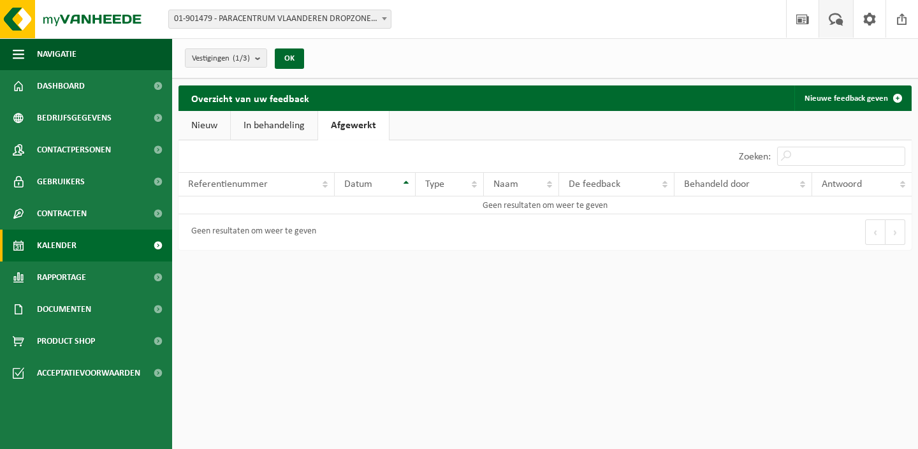
click at [51, 240] on span "Kalender" at bounding box center [57, 245] width 40 height 32
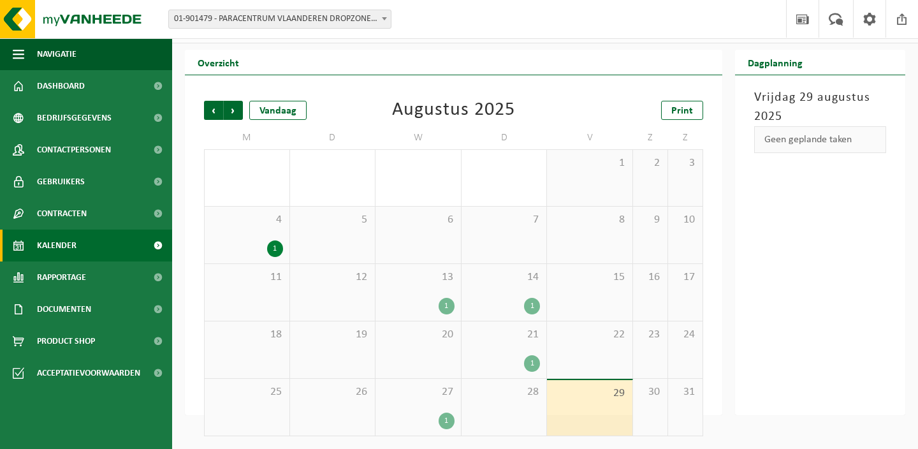
scroll to position [27, 0]
click at [406, 297] on div "13 1" at bounding box center [417, 293] width 85 height 57
